Goal: Information Seeking & Learning: Learn about a topic

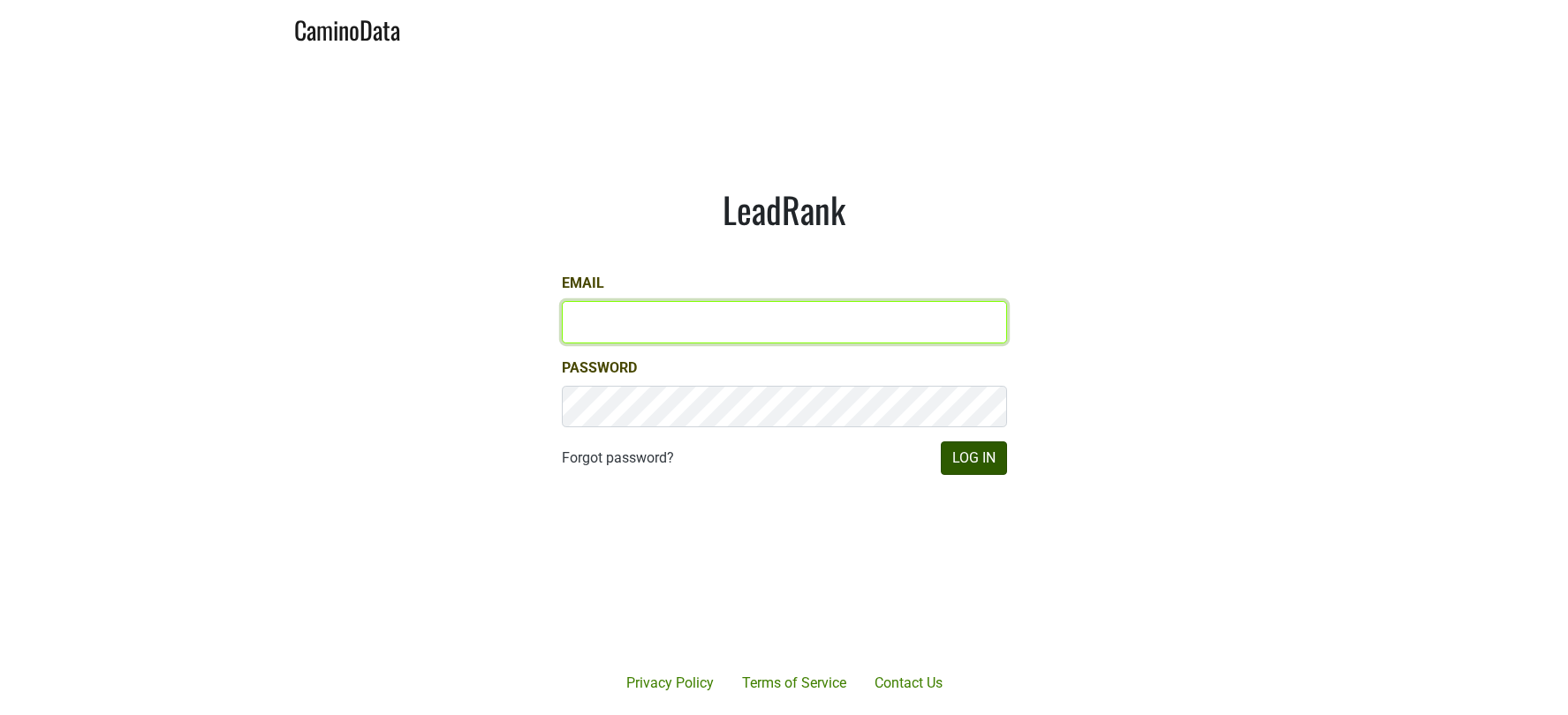
type input "[PERSON_NAME][EMAIL_ADDRESS][DOMAIN_NAME]"
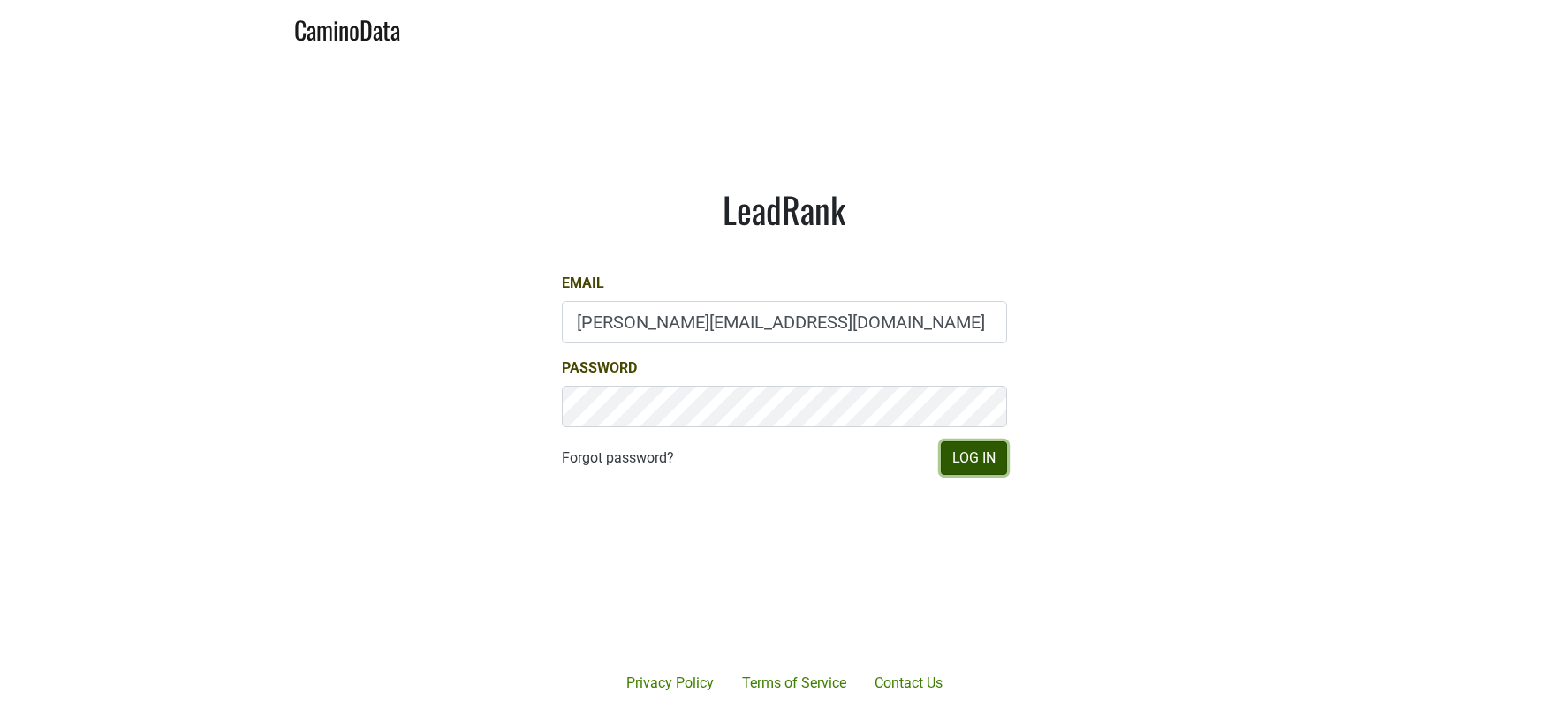
click at [973, 451] on button "Log In" at bounding box center [973, 458] width 66 height 33
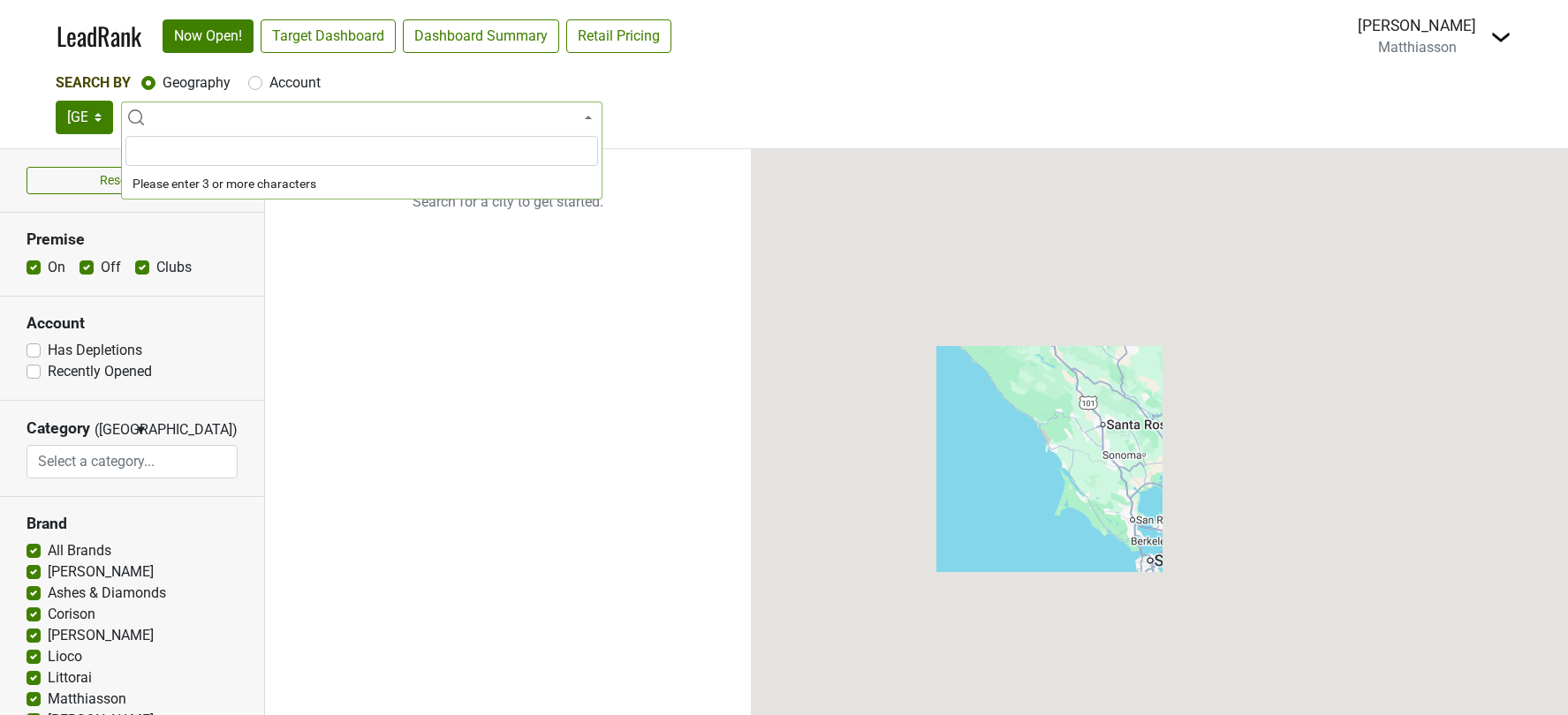
select select
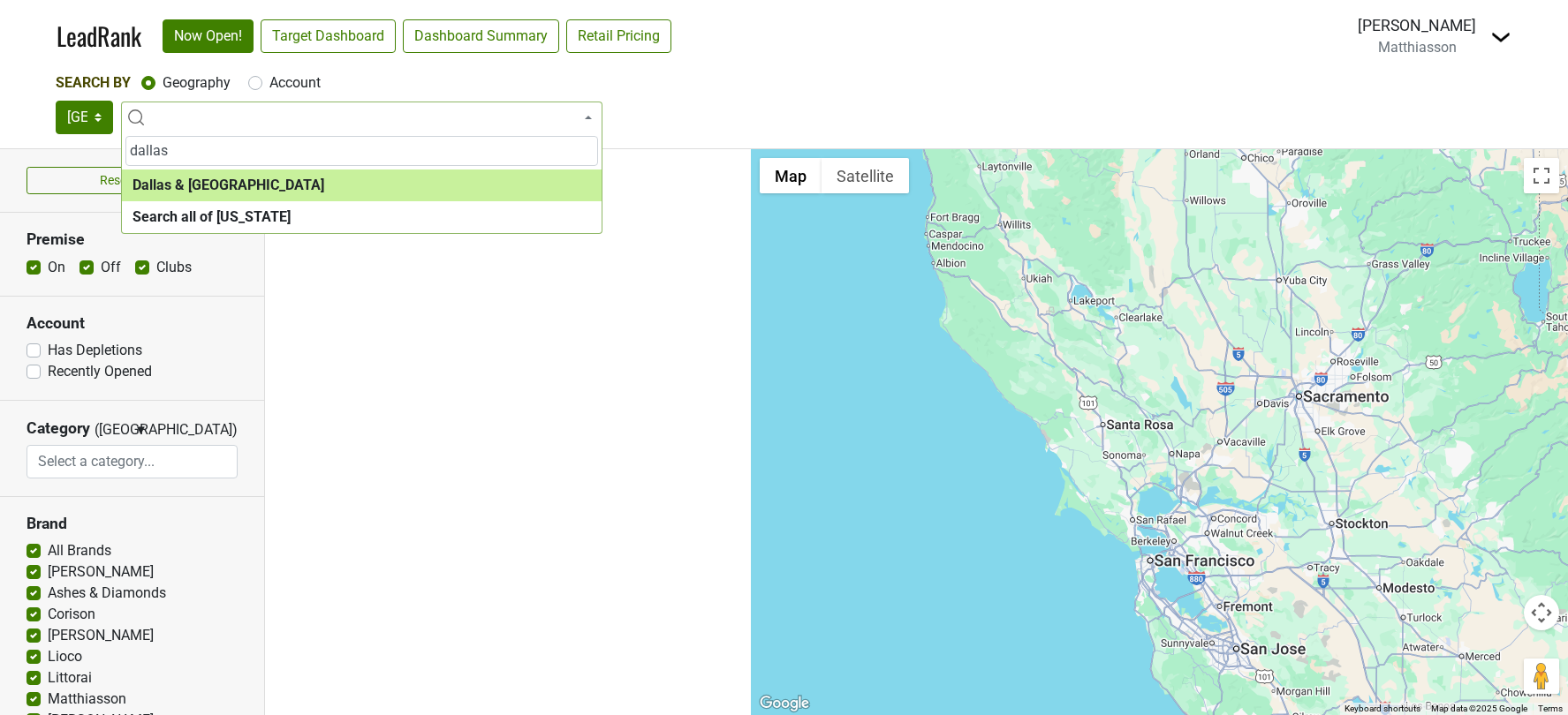
type input "dallas"
select select "1288"
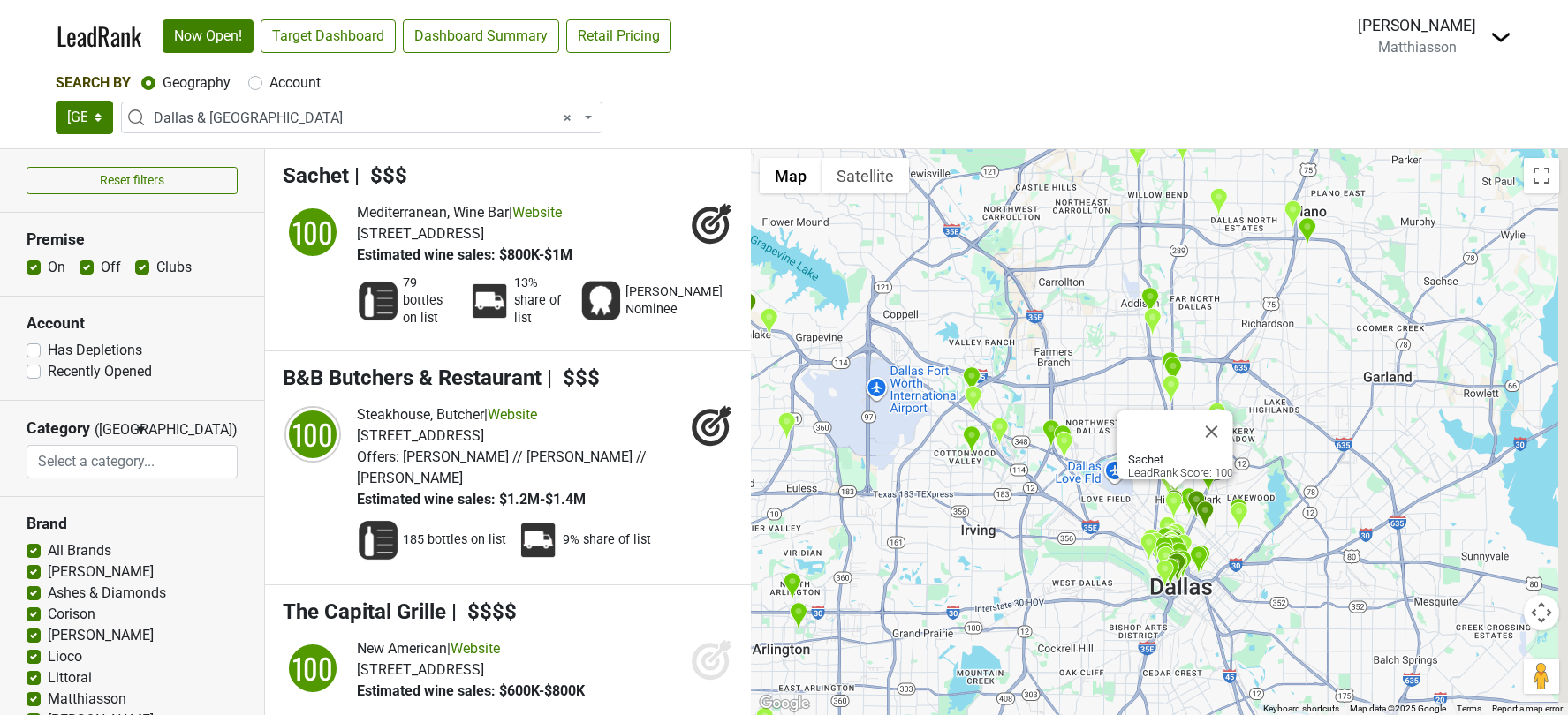
drag, startPoint x: 1225, startPoint y: 457, endPoint x: 1066, endPoint y: 514, distance: 168.9
click at [1066, 514] on div "Sachet LeadRank Score: 100" at bounding box center [1159, 432] width 817 height 566
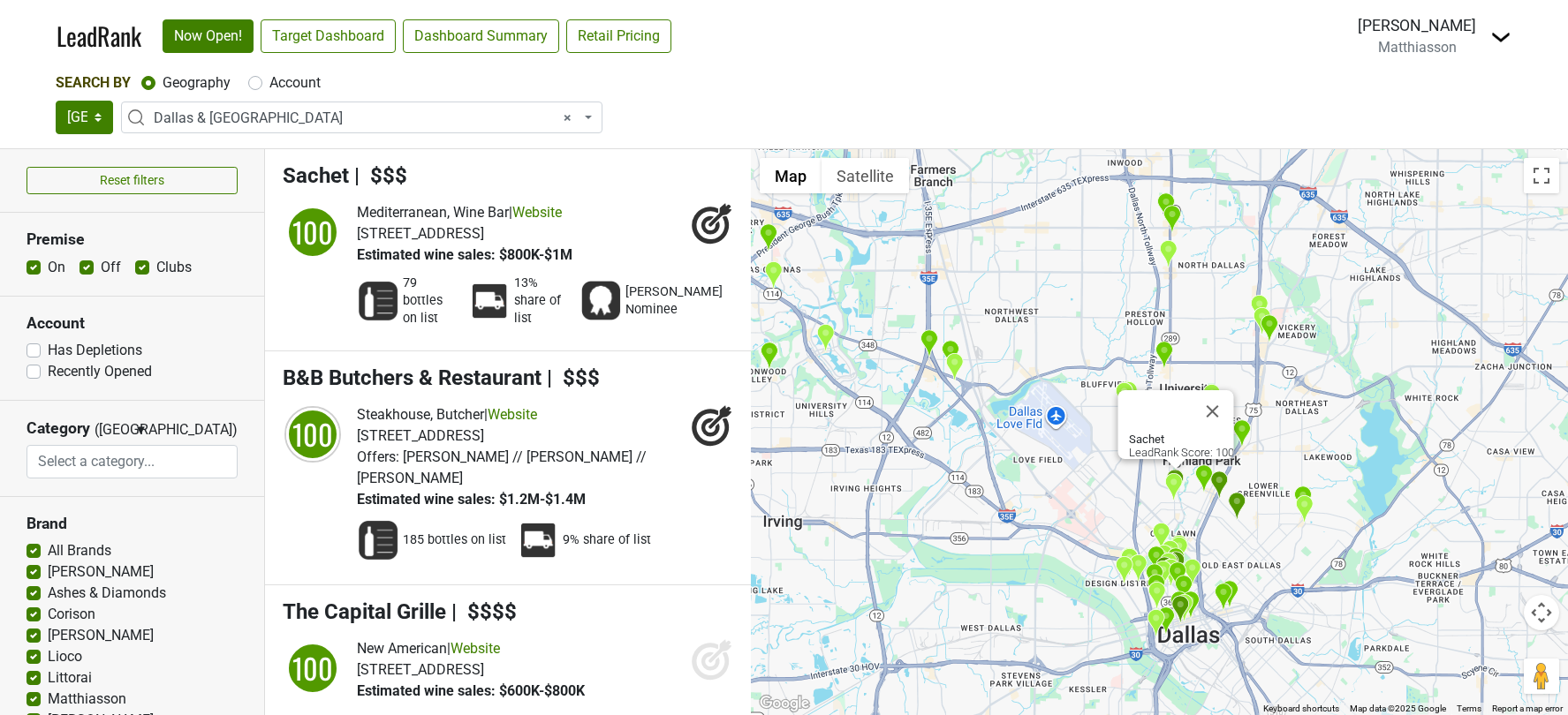
drag, startPoint x: 1244, startPoint y: 558, endPoint x: 1120, endPoint y: 532, distance: 126.7
click at [1120, 532] on div "Sachet LeadRank Score: 100" at bounding box center [1159, 432] width 817 height 566
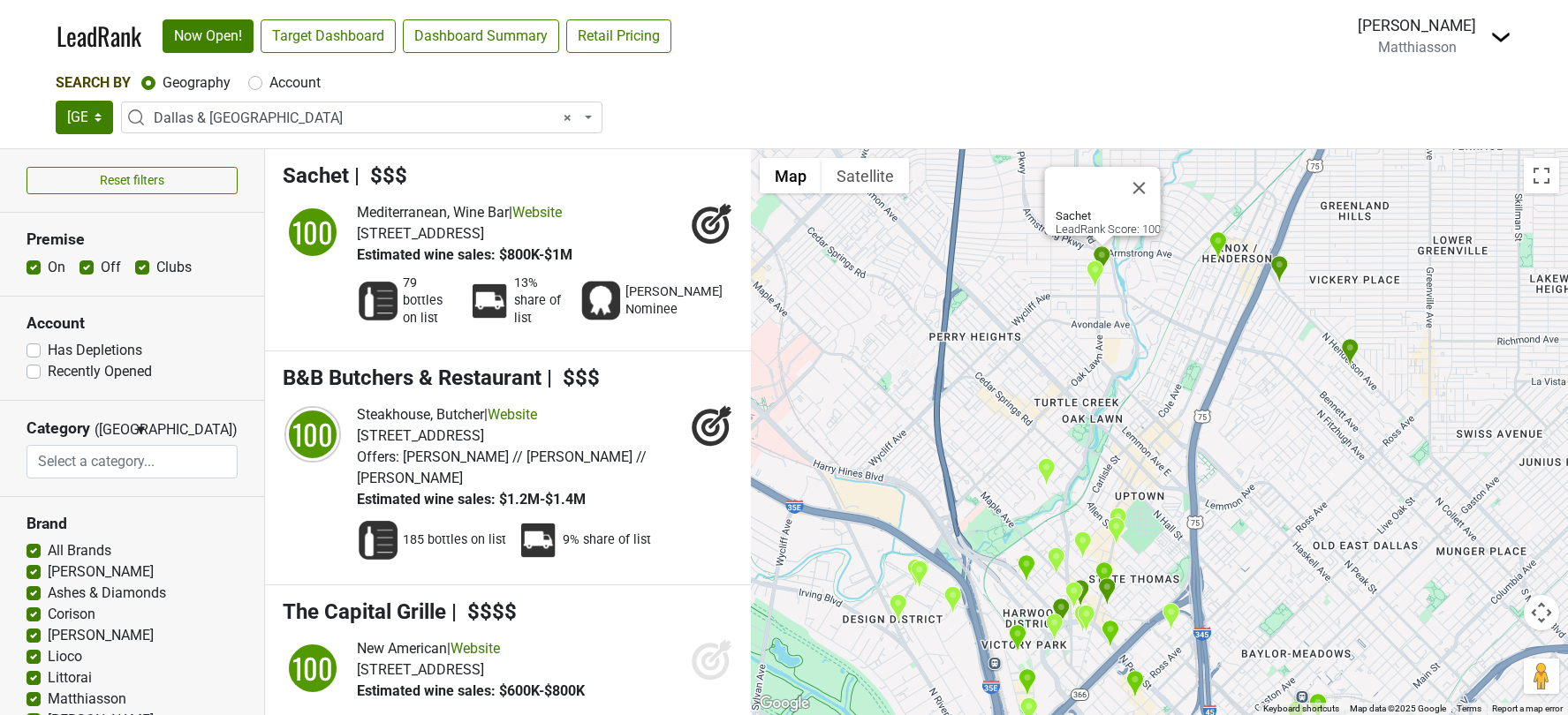
drag, startPoint x: 1162, startPoint y: 554, endPoint x: 1156, endPoint y: 377, distance: 177.1
click at [1159, 380] on div "Sachet LeadRank Score: 100" at bounding box center [1159, 432] width 817 height 566
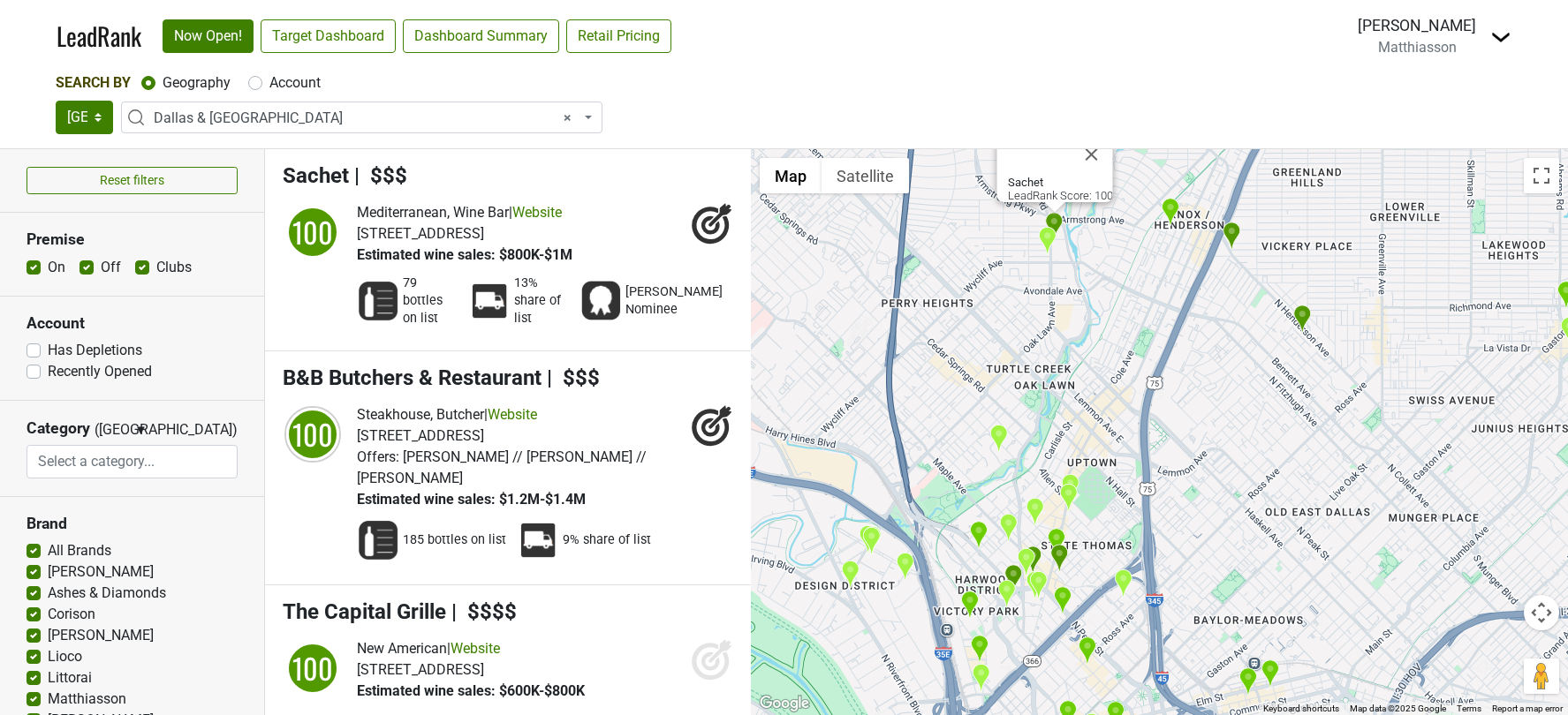
drag, startPoint x: 1109, startPoint y: 389, endPoint x: 1024, endPoint y: 343, distance: 96.6
click at [1024, 343] on div "Sachet LeadRank Score: 100" at bounding box center [1159, 432] width 817 height 566
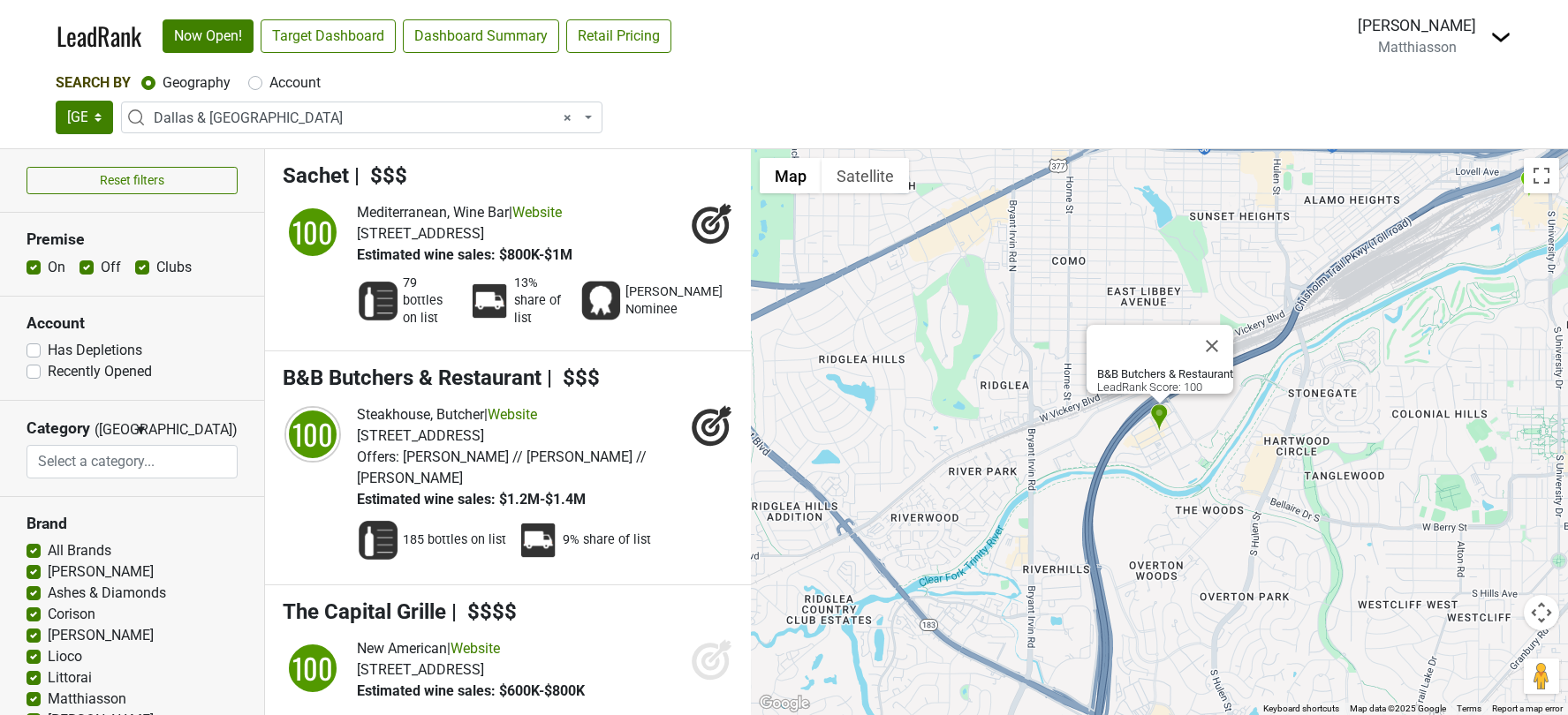
click at [48, 348] on label "Has Depletions" at bounding box center [95, 350] width 94 height 21
click at [34, 348] on input "Has Depletions" at bounding box center [33, 349] width 14 height 18
checkbox input "true"
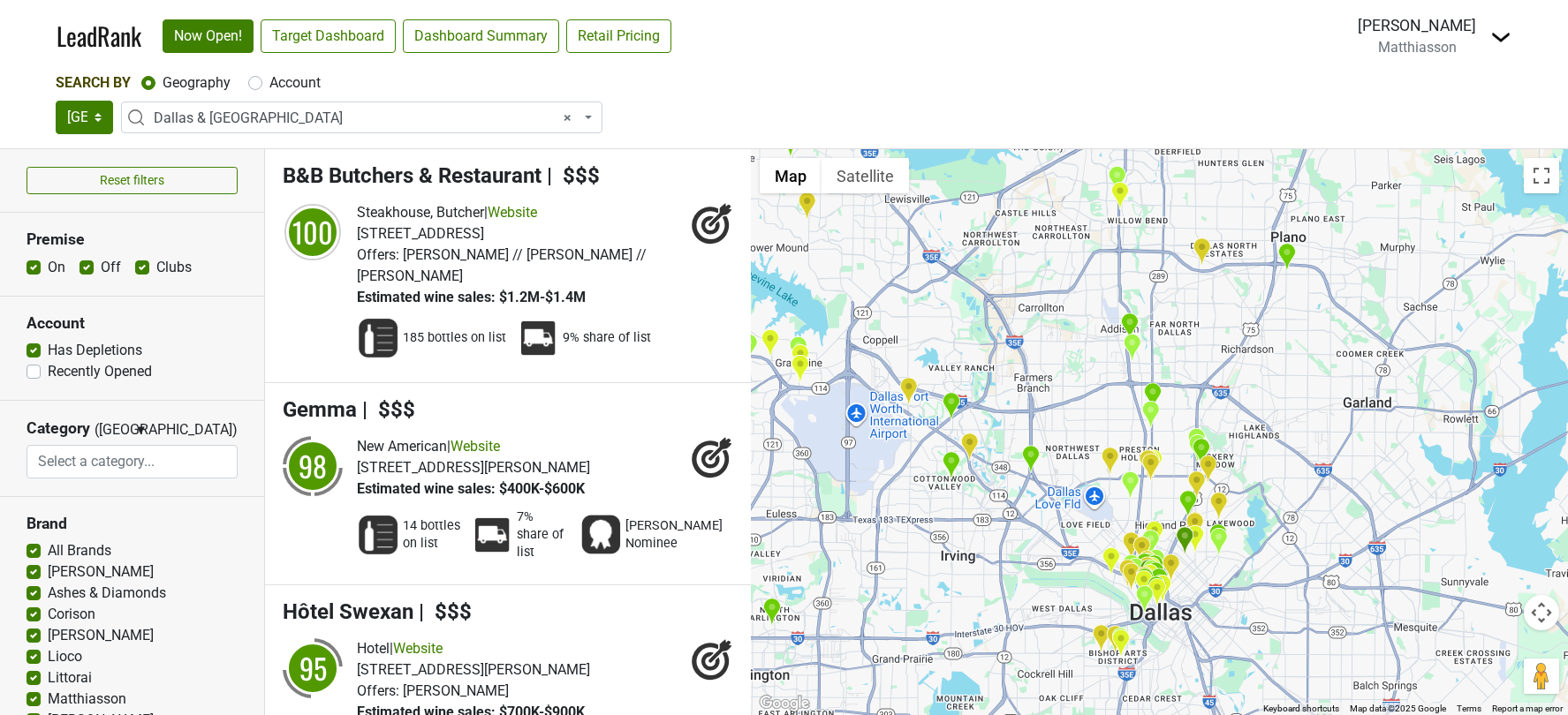
drag, startPoint x: 1466, startPoint y: 482, endPoint x: 1166, endPoint y: 507, distance: 301.0
click at [1178, 507] on img "Perrault" at bounding box center [1187, 504] width 18 height 29
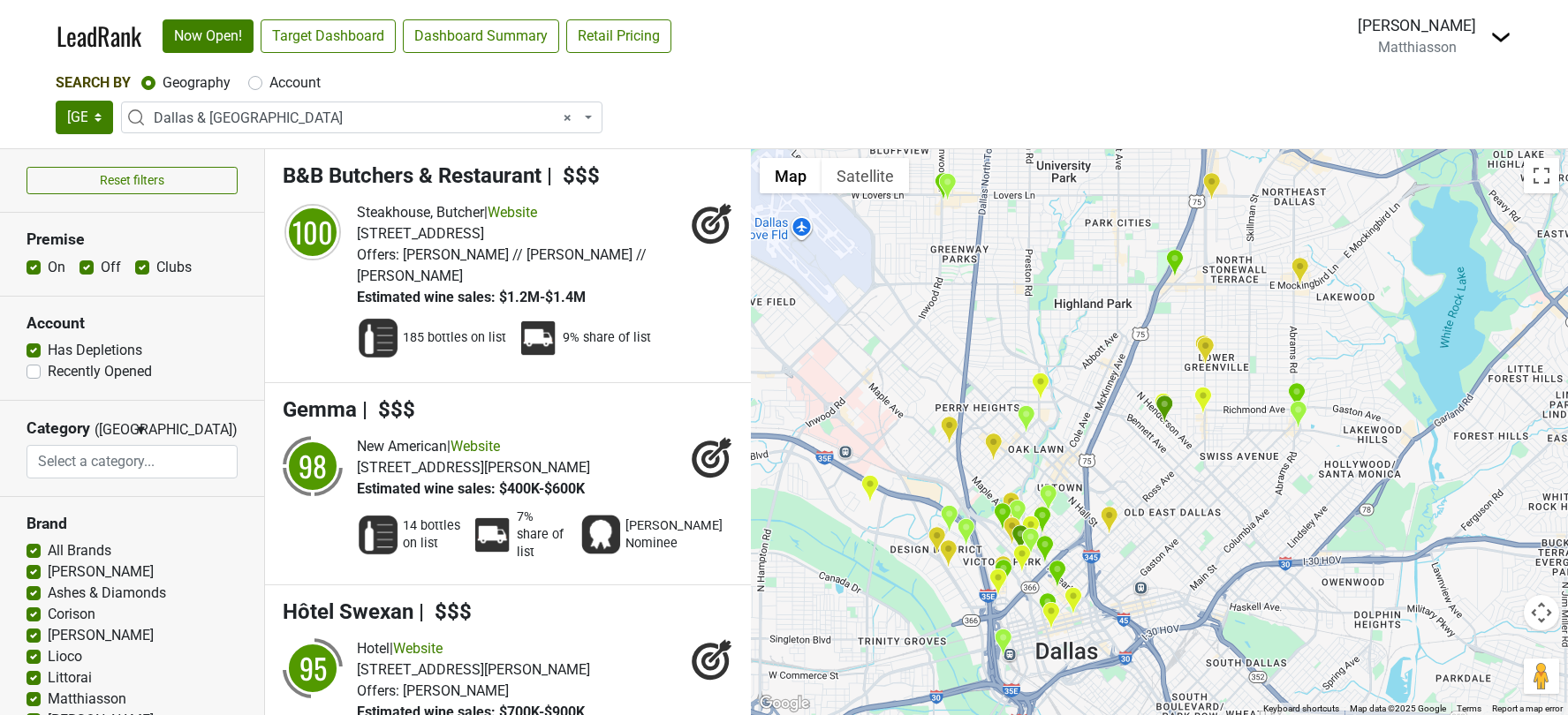
drag, startPoint x: 1157, startPoint y: 511, endPoint x: 1131, endPoint y: 224, distance: 288.2
click at [1131, 224] on div "B&B Butchers & Restaurant LeadRank Score: 100" at bounding box center [1159, 432] width 817 height 566
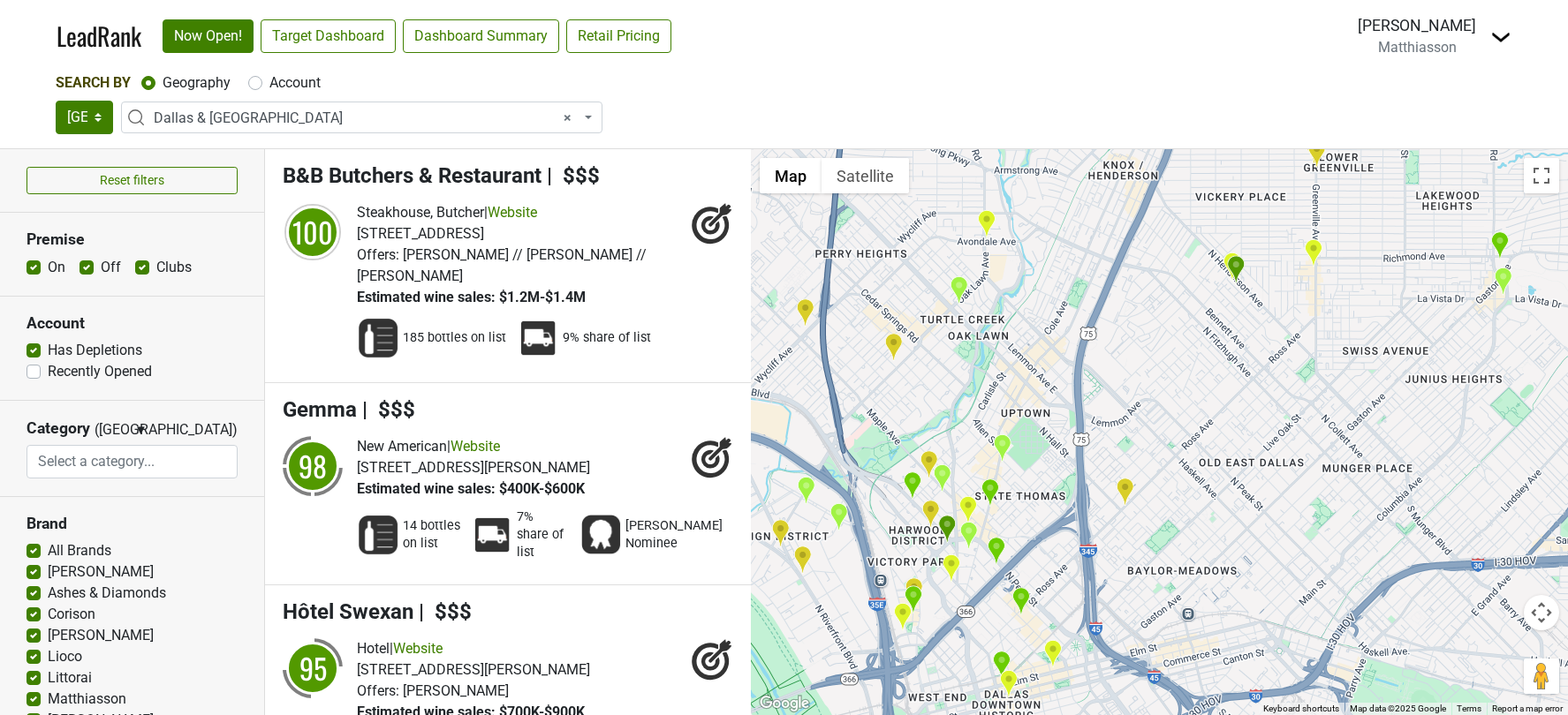
drag, startPoint x: 910, startPoint y: 513, endPoint x: 985, endPoint y: 400, distance: 135.6
click at [985, 400] on div "B&B Butchers & Restaurant LeadRank Score: 100" at bounding box center [1159, 432] width 817 height 566
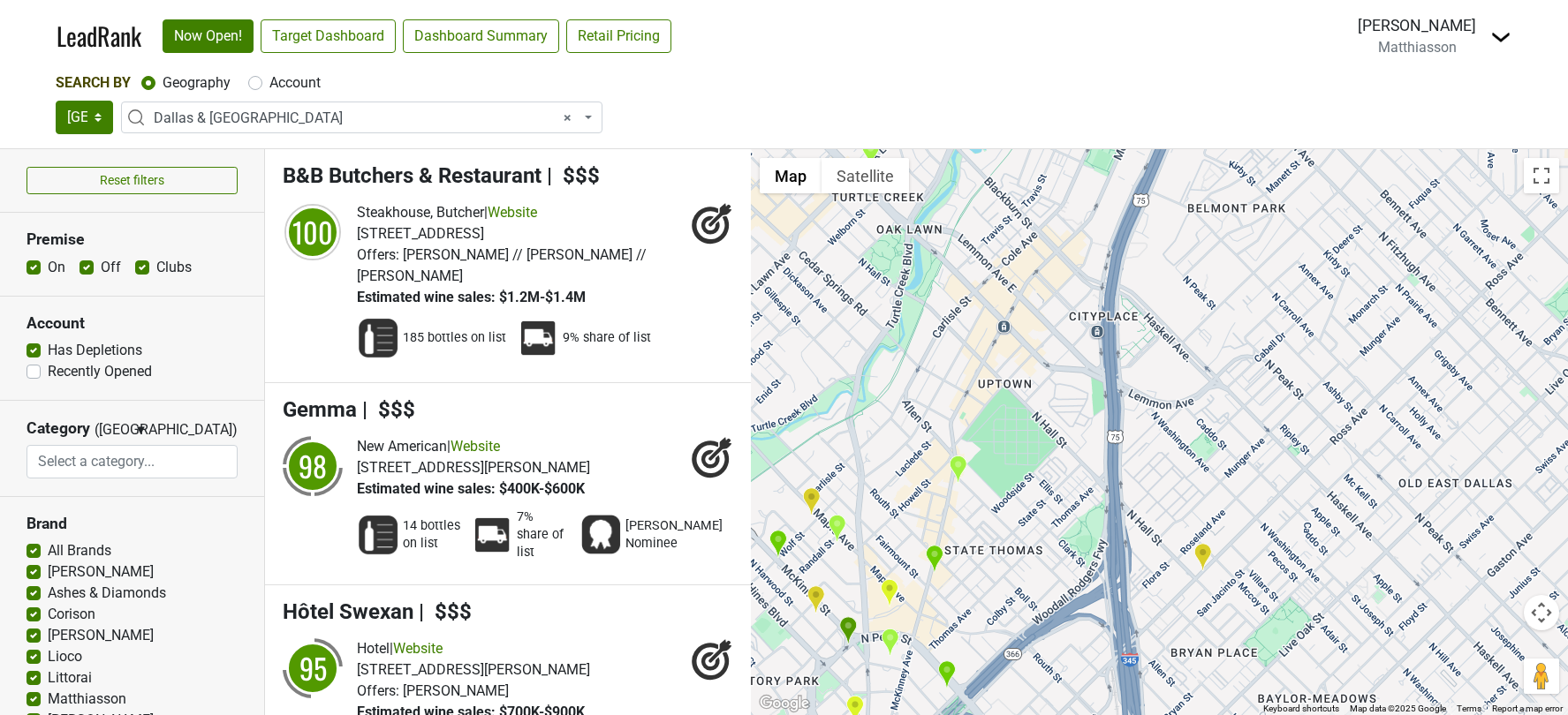
click at [1202, 559] on img "Bar & Garden Dallas" at bounding box center [1202, 558] width 18 height 29
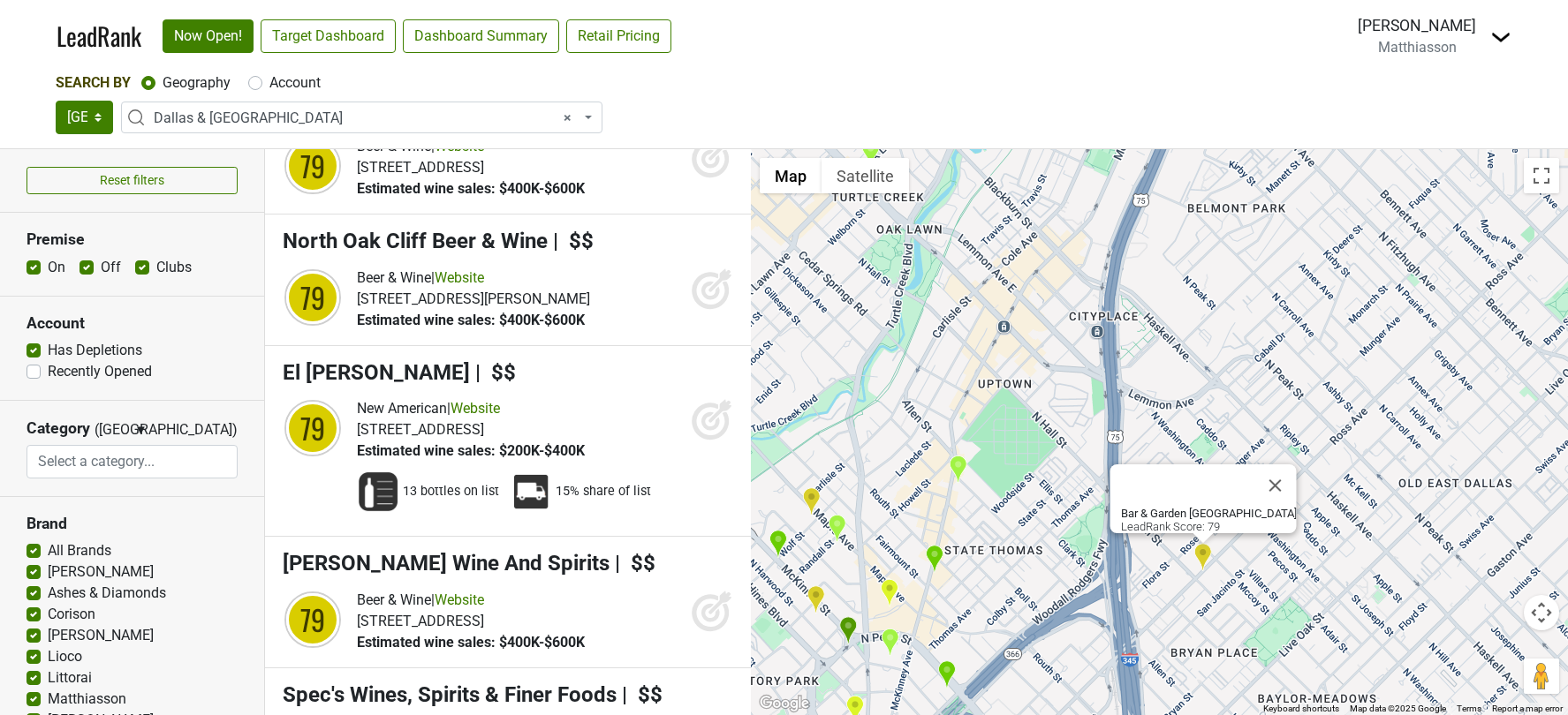
scroll to position [13314, 0]
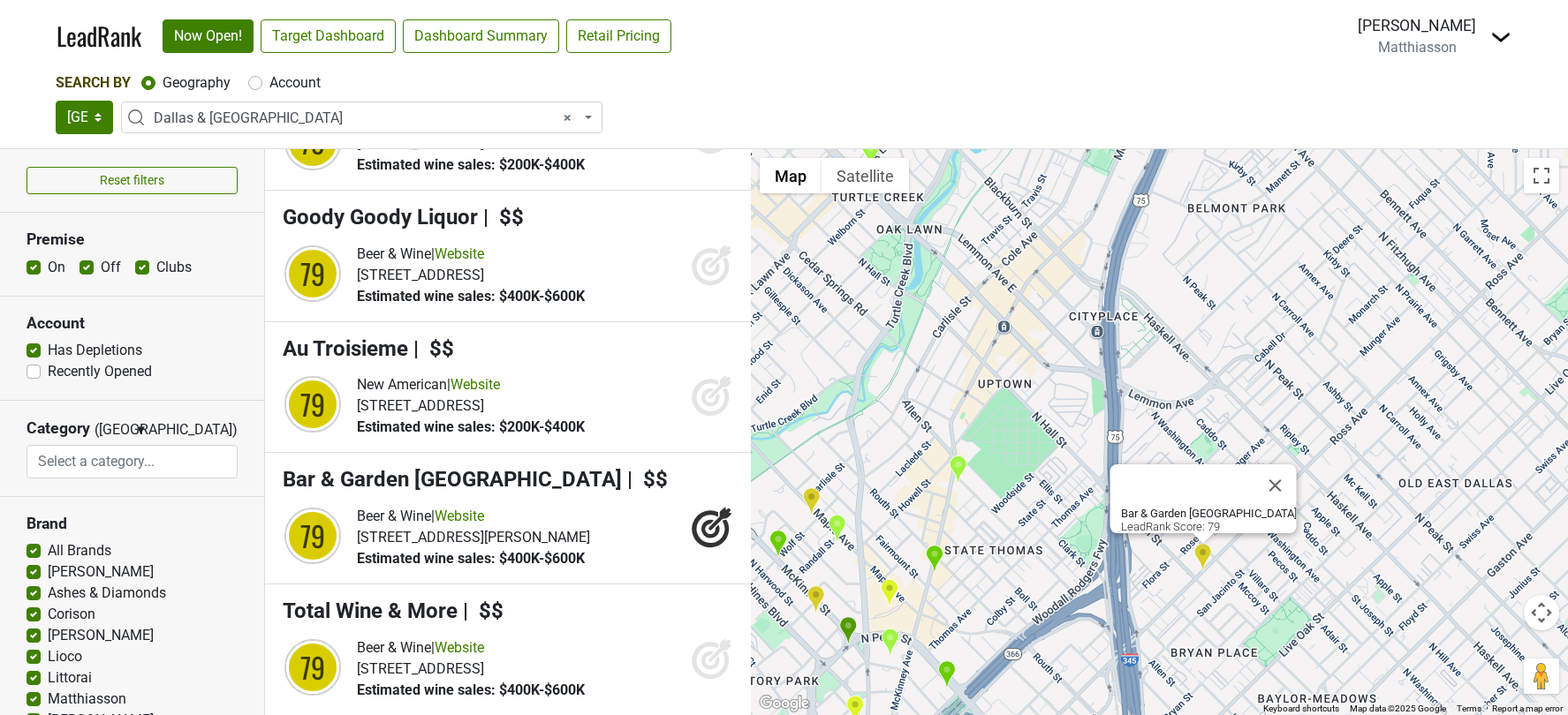
click at [933, 554] on img "Whole Foods Market" at bounding box center [933, 559] width 18 height 29
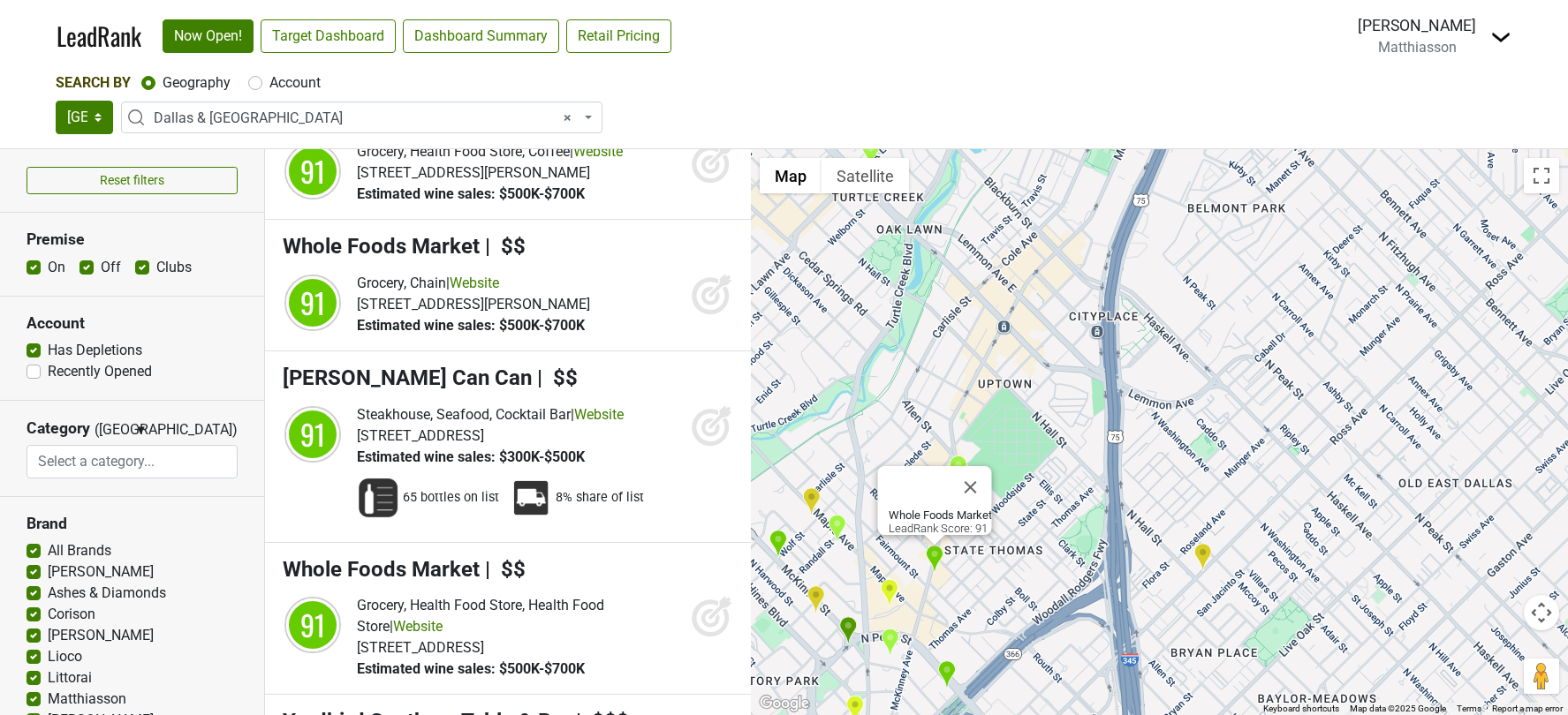
scroll to position [2063, 0]
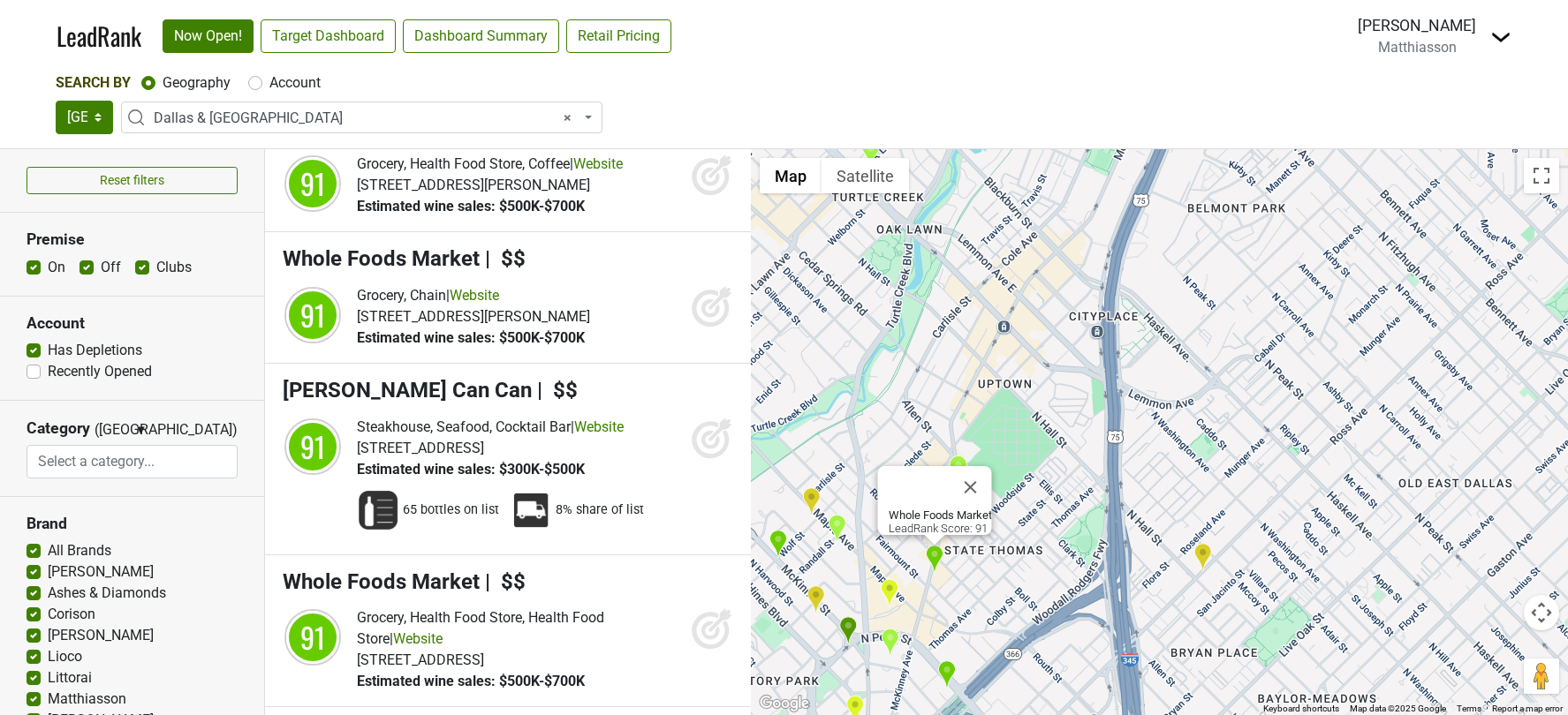
click at [989, 415] on div "Whole Foods Market LeadRank Score: 91" at bounding box center [1159, 432] width 817 height 566
click at [980, 484] on button "Close" at bounding box center [970, 487] width 43 height 43
click at [953, 470] on img "Foxtrot Market - Uptown" at bounding box center [958, 469] width 18 height 29
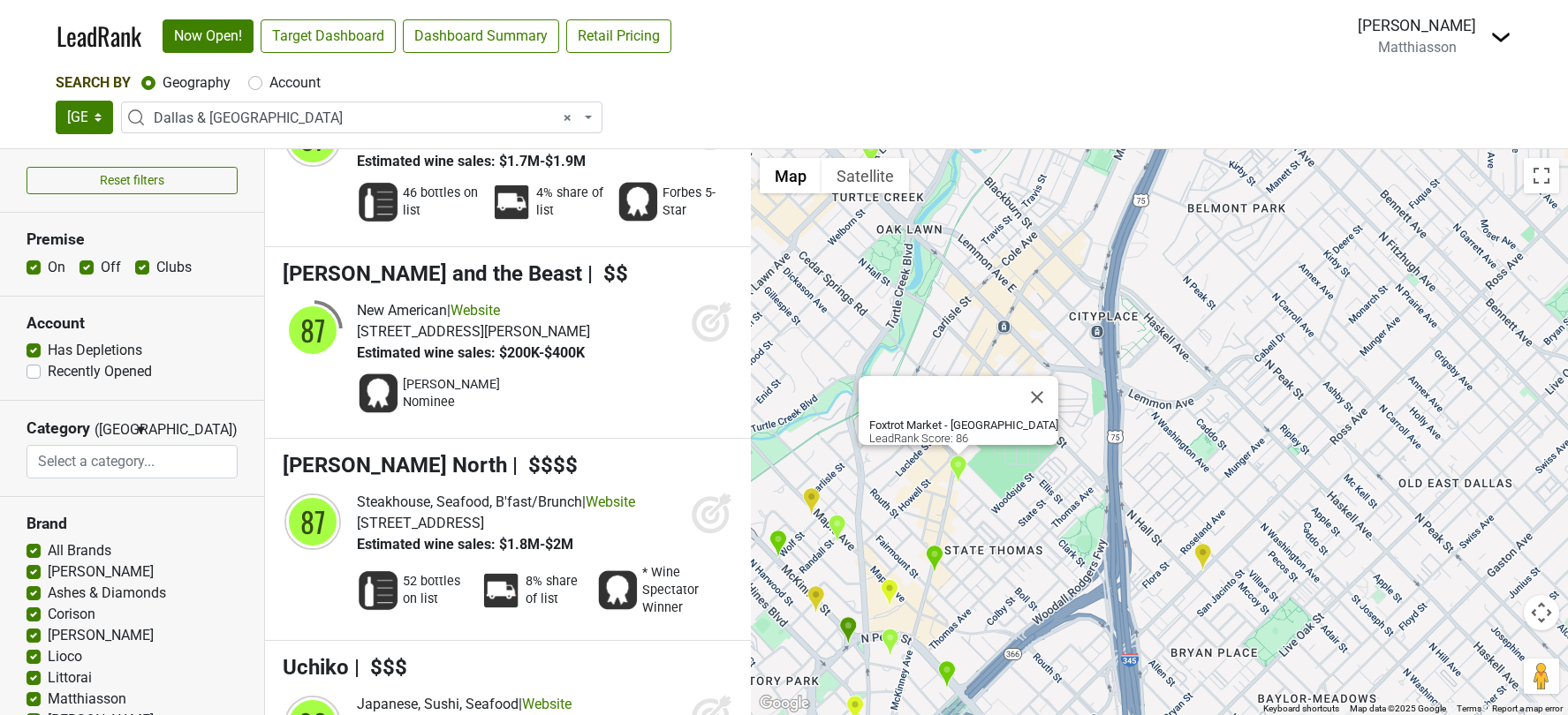
scroll to position [6719, 0]
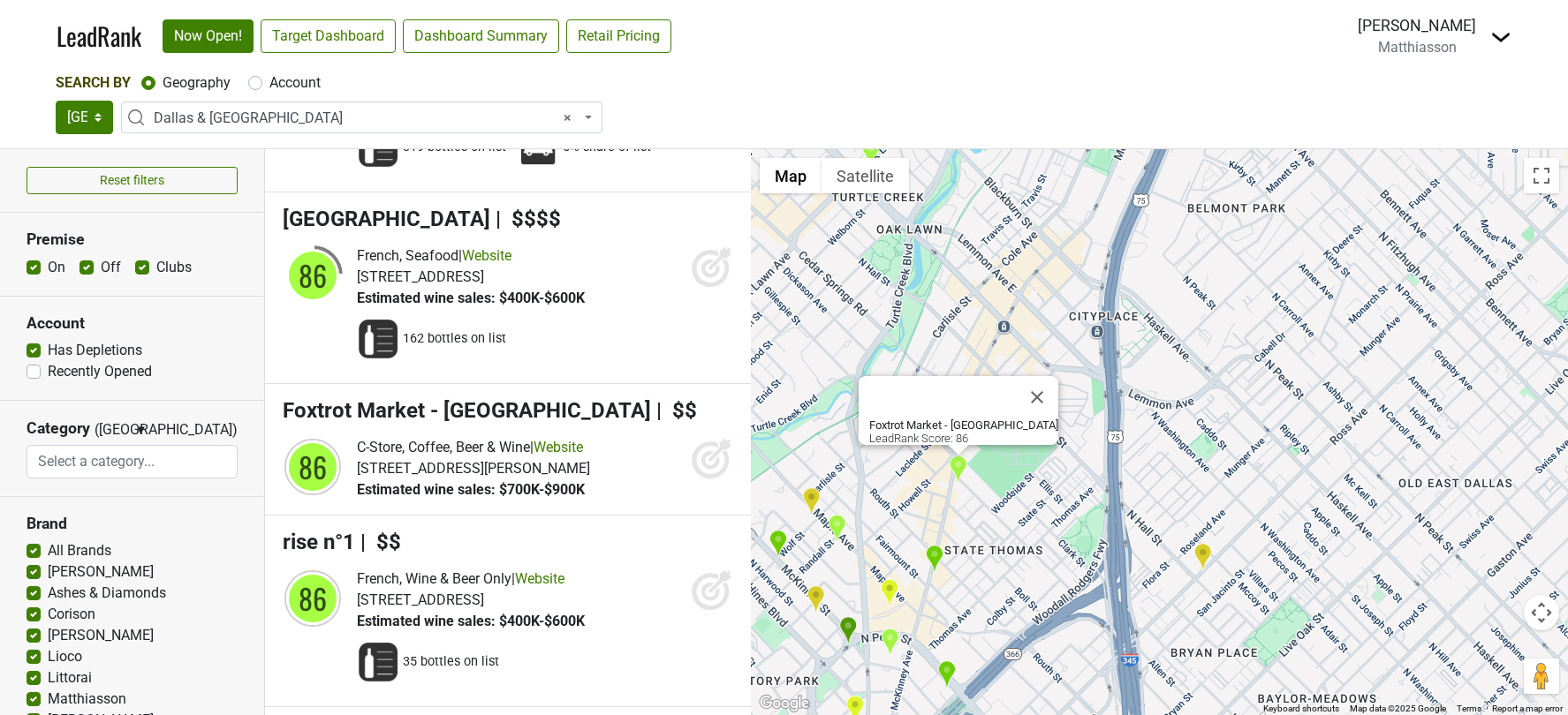
click at [948, 670] on img "Yardbird Southern Table & Bar" at bounding box center [946, 675] width 18 height 29
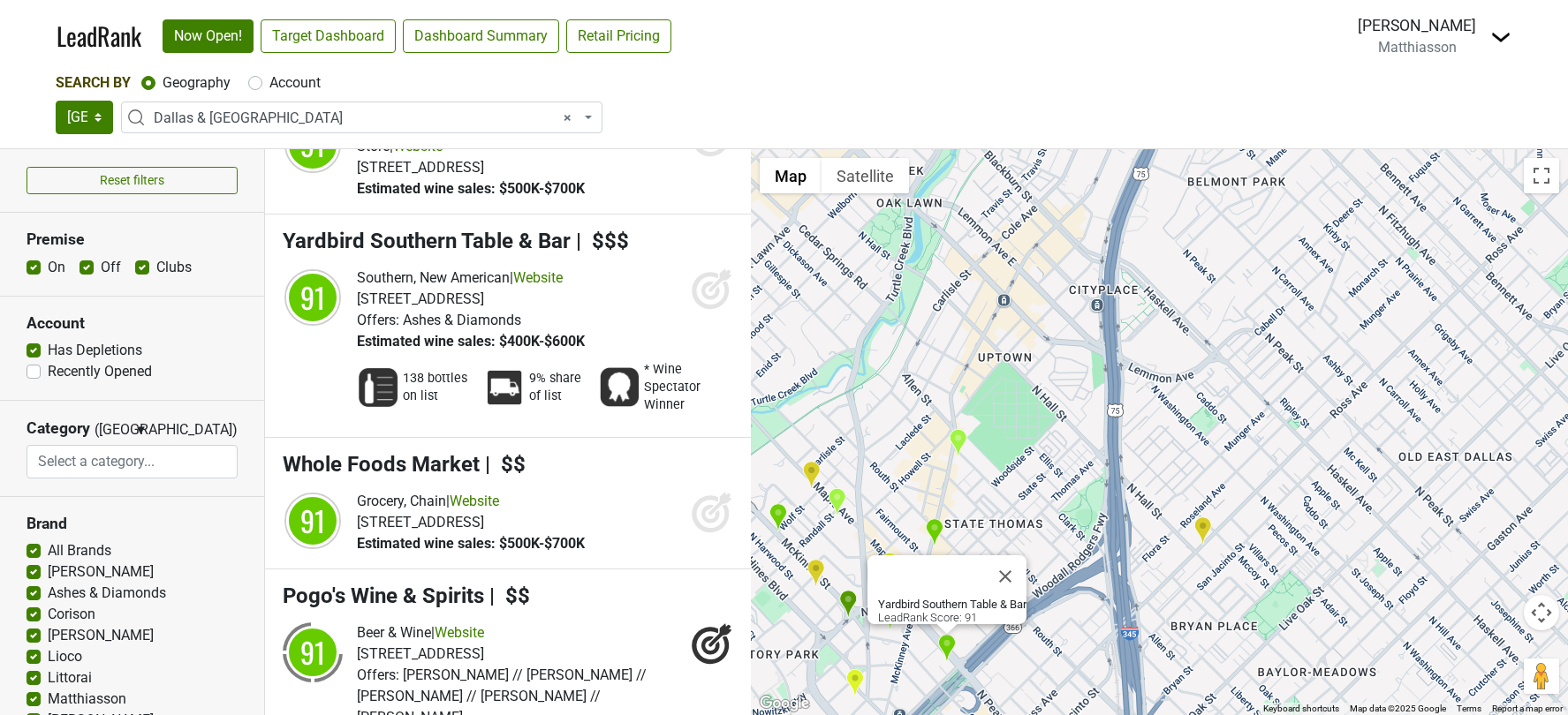
scroll to position [2537, 0]
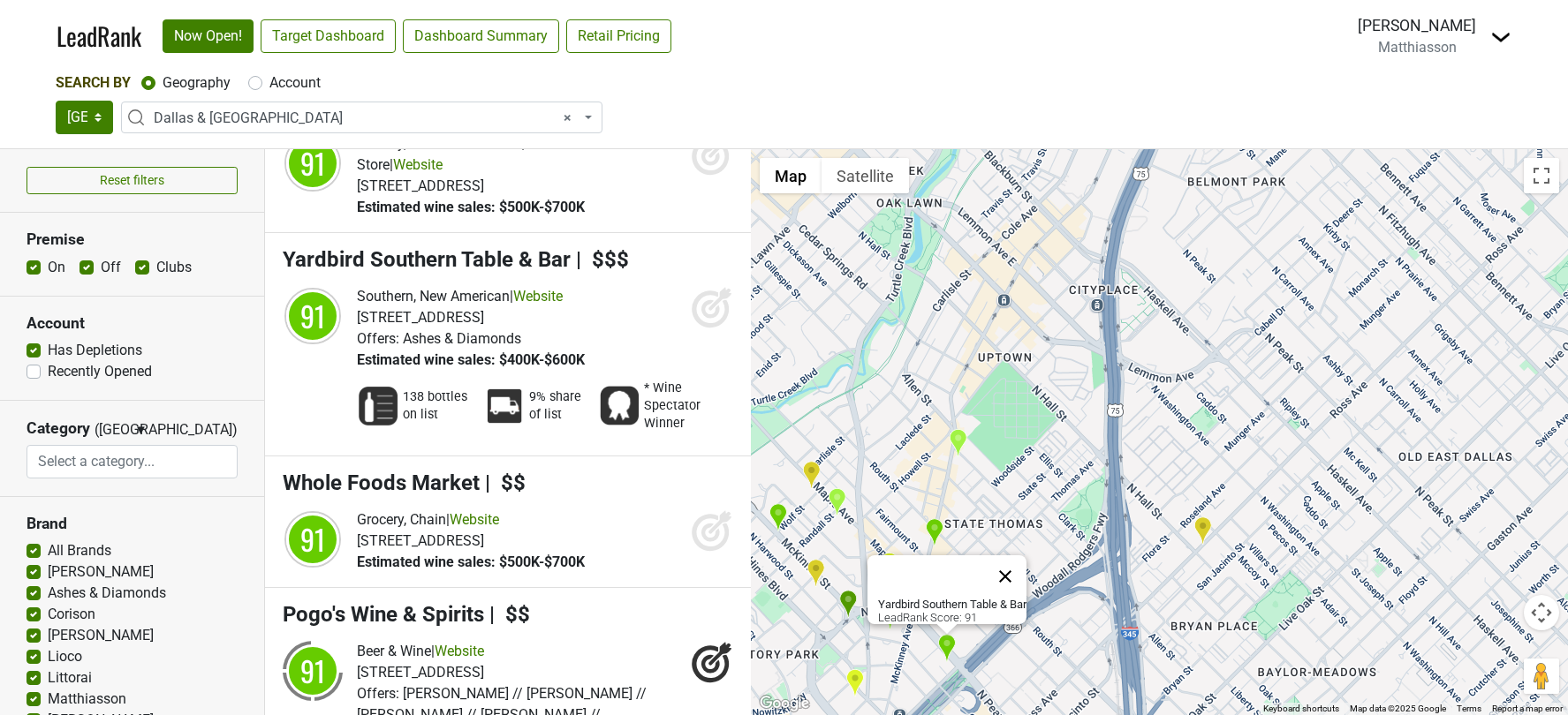
click at [1020, 564] on button "Close" at bounding box center [1005, 577] width 43 height 43
click at [847, 597] on img "Hôtel Swexan" at bounding box center [848, 605] width 18 height 29
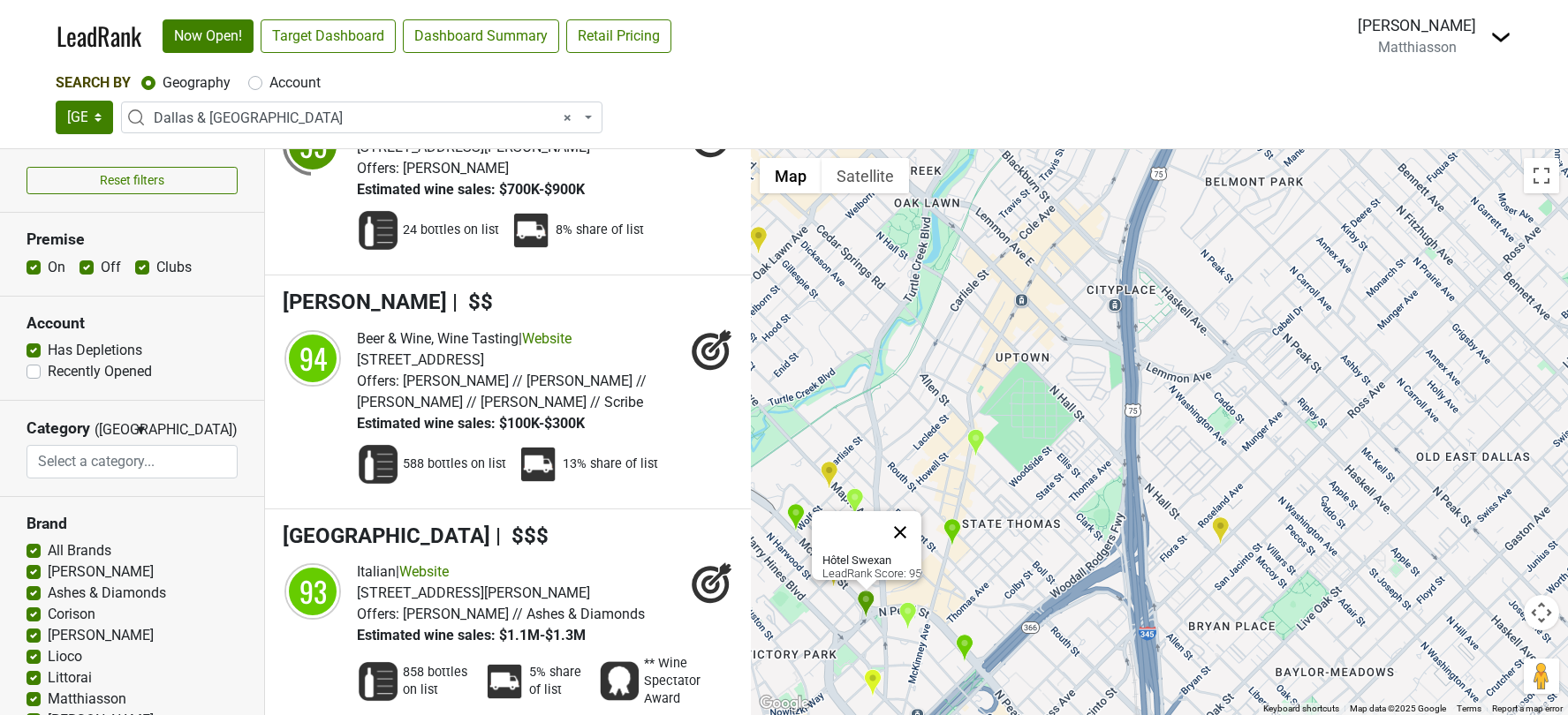
scroll to position [403, 0]
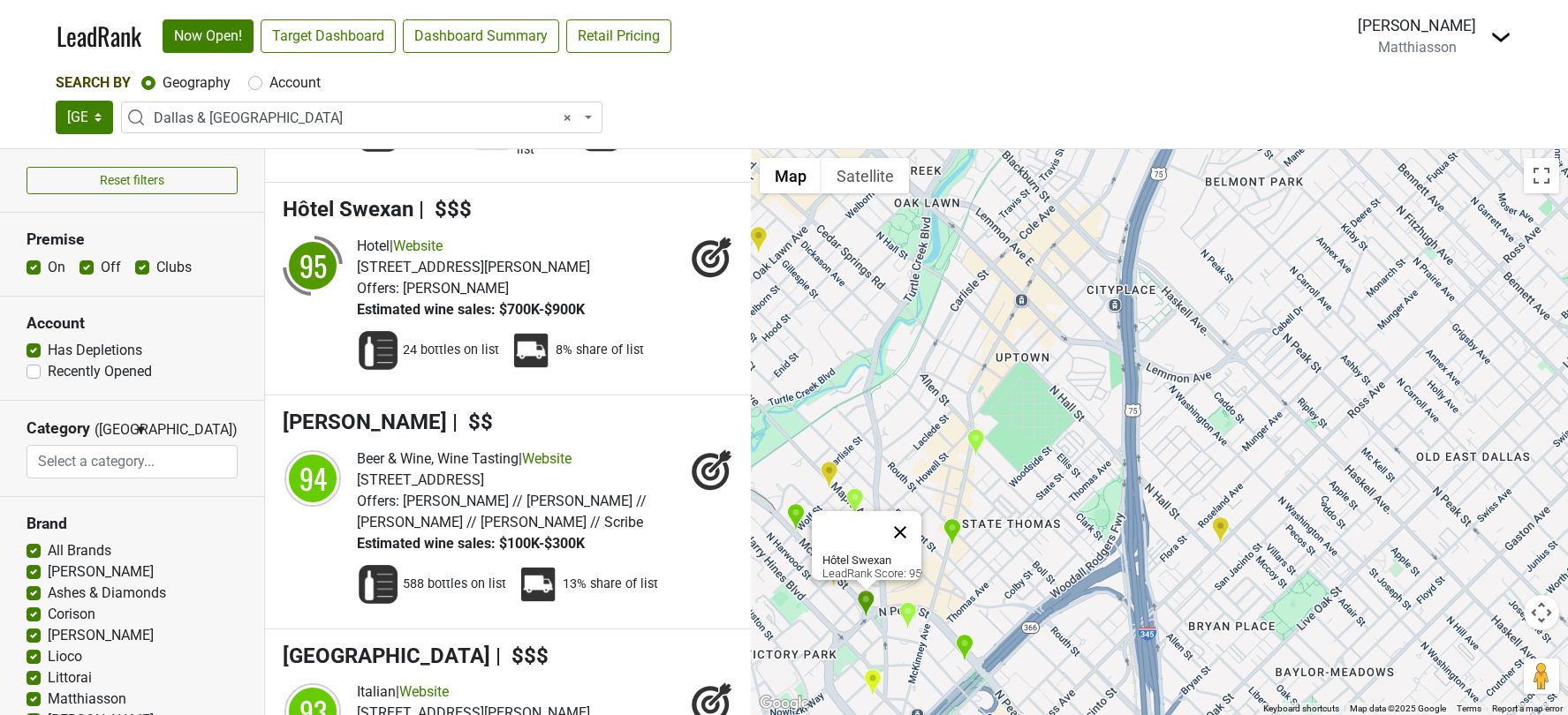
click at [913, 511] on button "Close" at bounding box center [900, 532] width 43 height 43
click at [905, 566] on img "Nobu Dallas" at bounding box center [906, 567] width 18 height 29
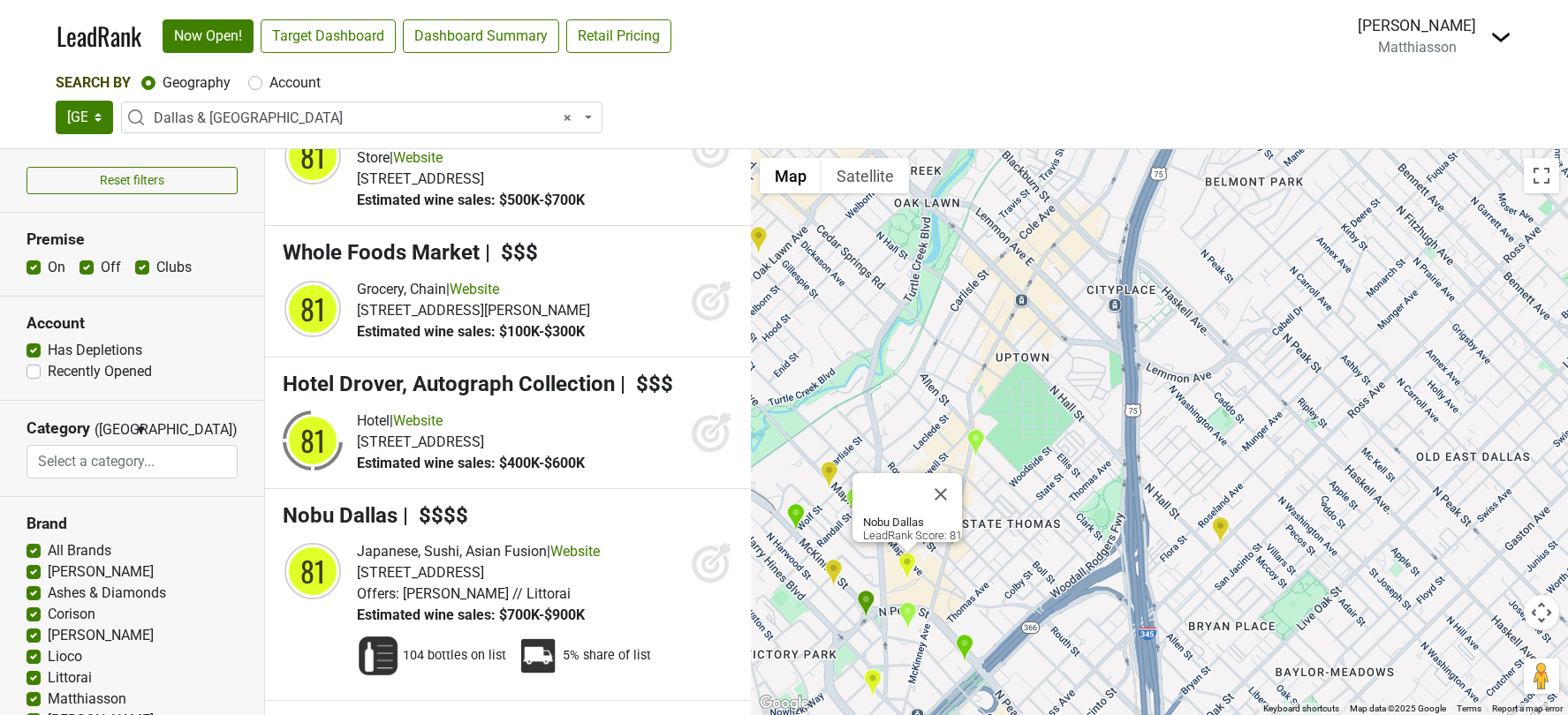
scroll to position [10791, 0]
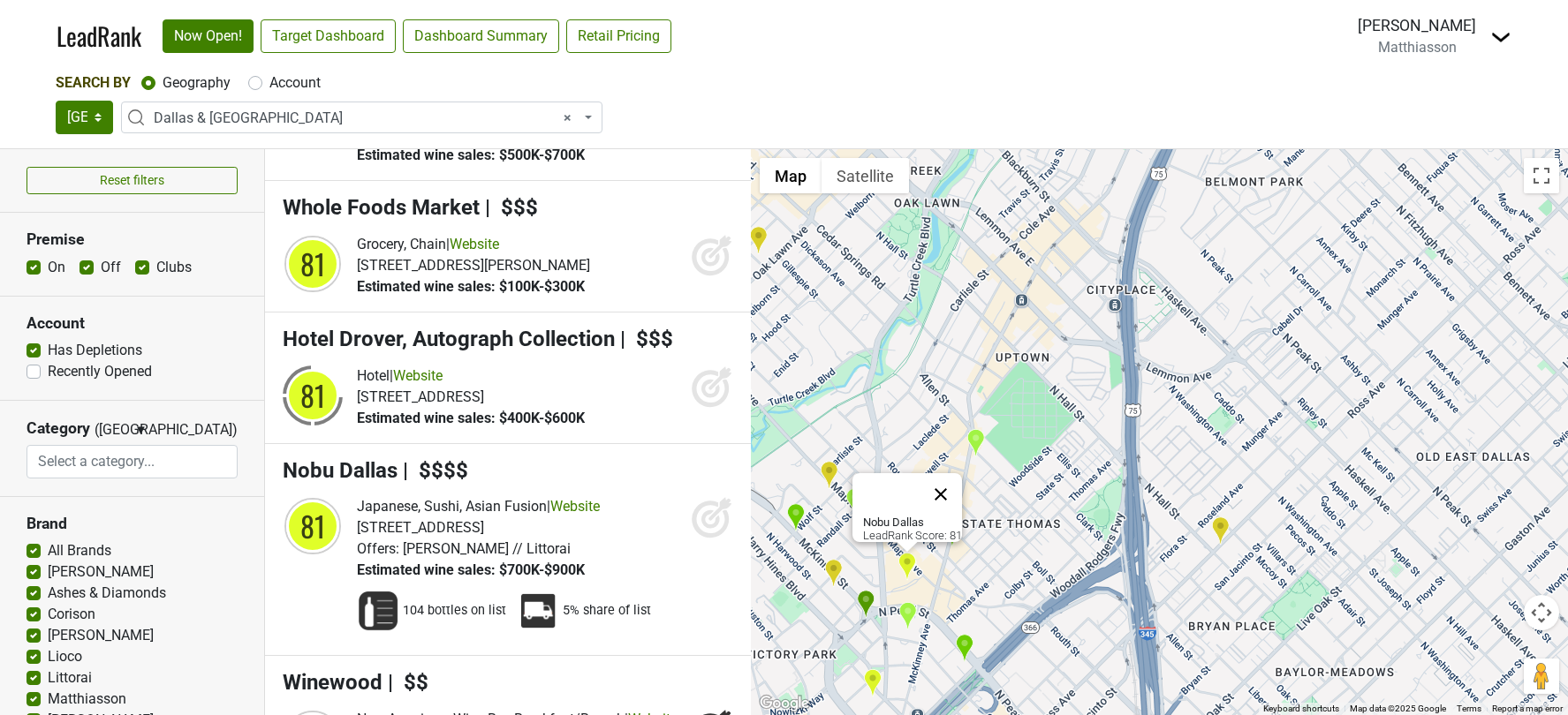
click at [953, 483] on button "Close" at bounding box center [941, 494] width 43 height 43
